Goal: Transaction & Acquisition: Download file/media

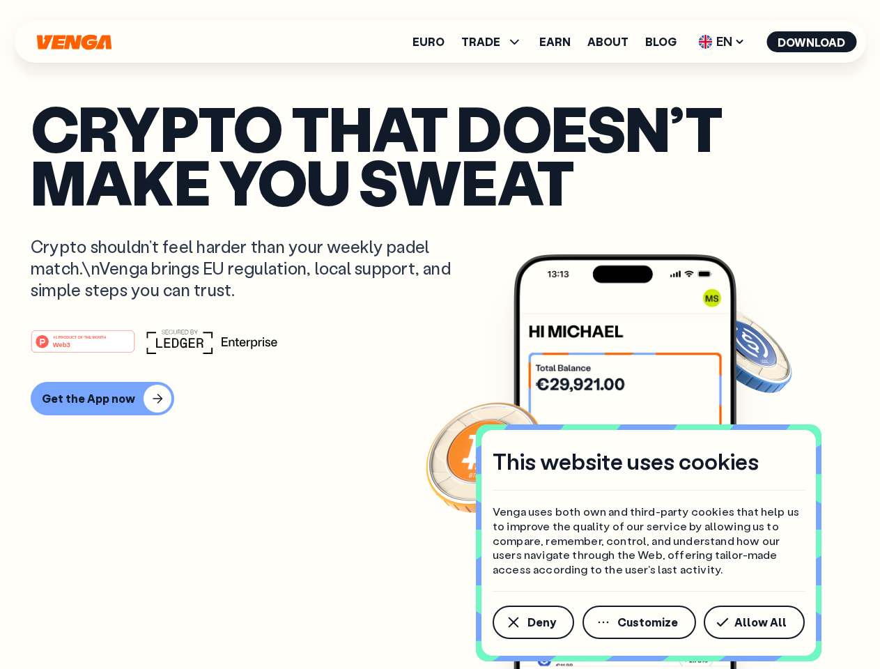
click at [440, 335] on div "#1 PRODUCT OF THE MONTH Web3" at bounding box center [440, 341] width 819 height 25
click at [532, 622] on span "Deny" at bounding box center [542, 622] width 29 height 11
click at [640, 622] on img at bounding box center [625, 487] width 223 height 467
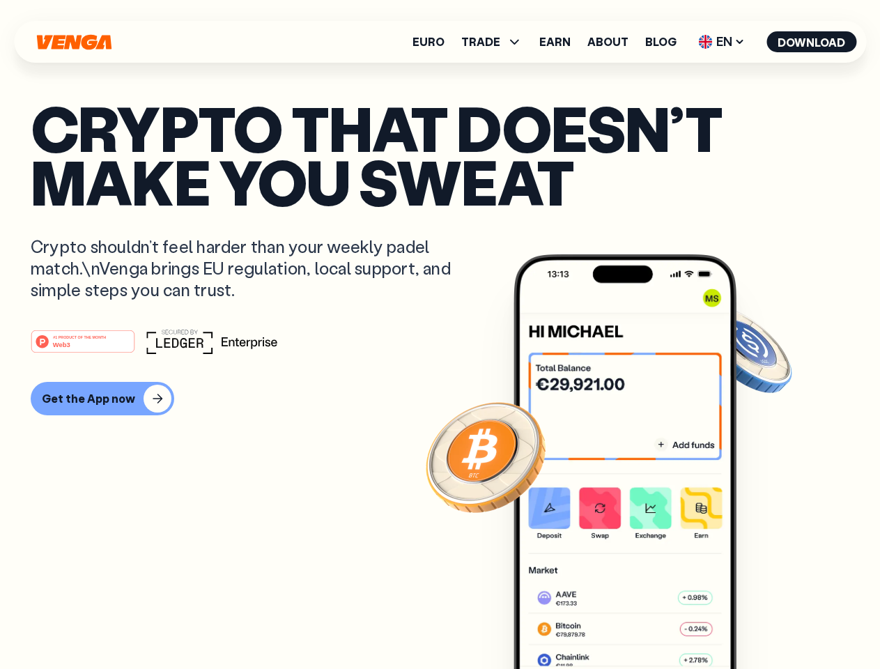
click at [757, 622] on article "Crypto that doesn’t make you sweat Crypto shouldn’t feel harder than your weekl…" at bounding box center [440, 362] width 819 height 523
click at [496, 42] on span "TRADE" at bounding box center [480, 41] width 39 height 11
click at [722, 42] on span "EN" at bounding box center [721, 42] width 56 height 22
click at [812, 42] on button "Download" at bounding box center [812, 41] width 90 height 21
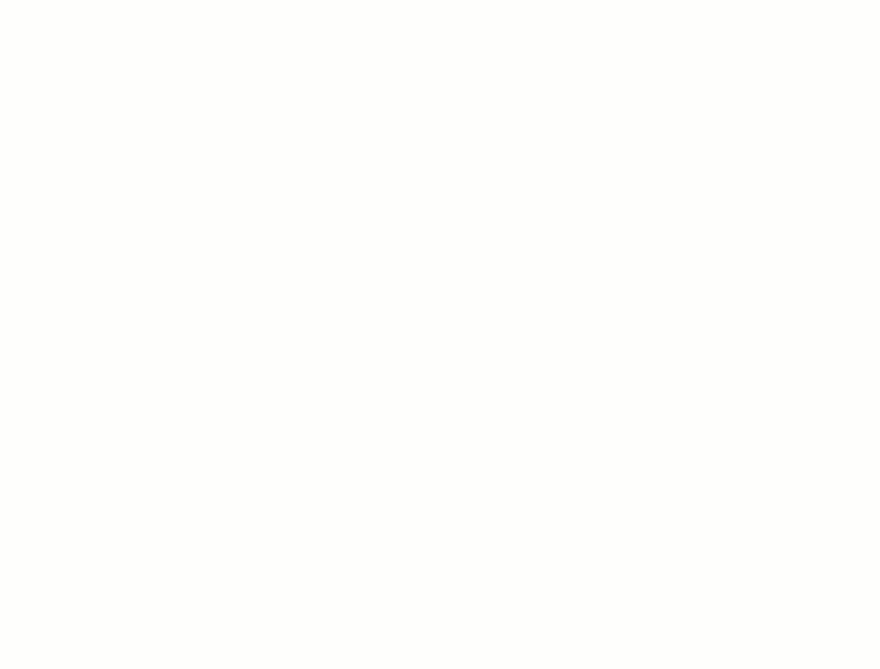
click at [440, 0] on html "This website uses cookies Venga uses both own and third-party cookies that help…" at bounding box center [440, 0] width 880 height 0
click at [100, 0] on html "This website uses cookies Venga uses both own and third-party cookies that help…" at bounding box center [440, 0] width 880 height 0
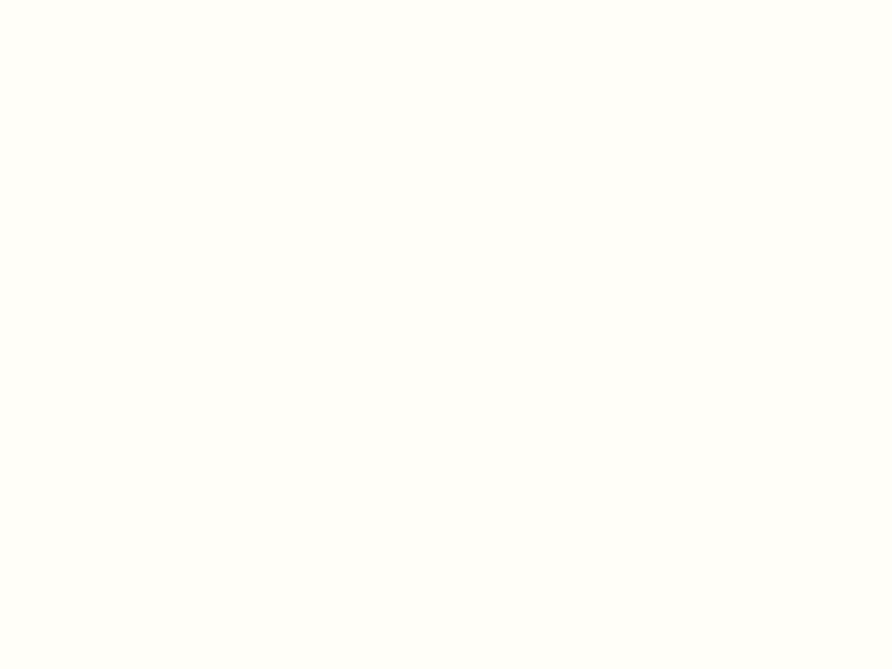
click at [85, 0] on html "This website uses cookies Venga uses both own and third-party cookies that help…" at bounding box center [446, 0] width 892 height 0
